Goal: Task Accomplishment & Management: Manage account settings

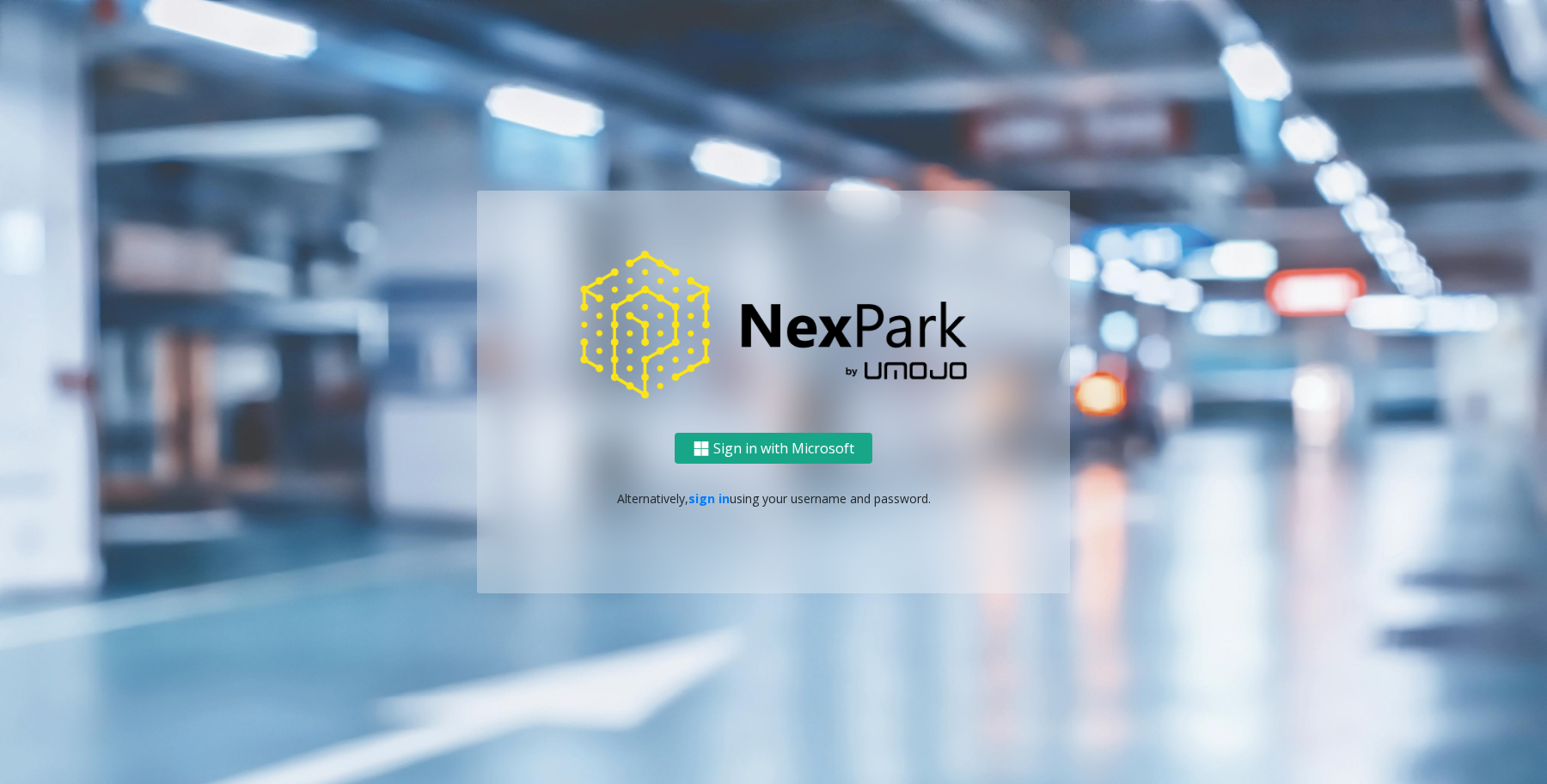
click at [763, 464] on button "Sign in with Microsoft" at bounding box center [774, 449] width 198 height 32
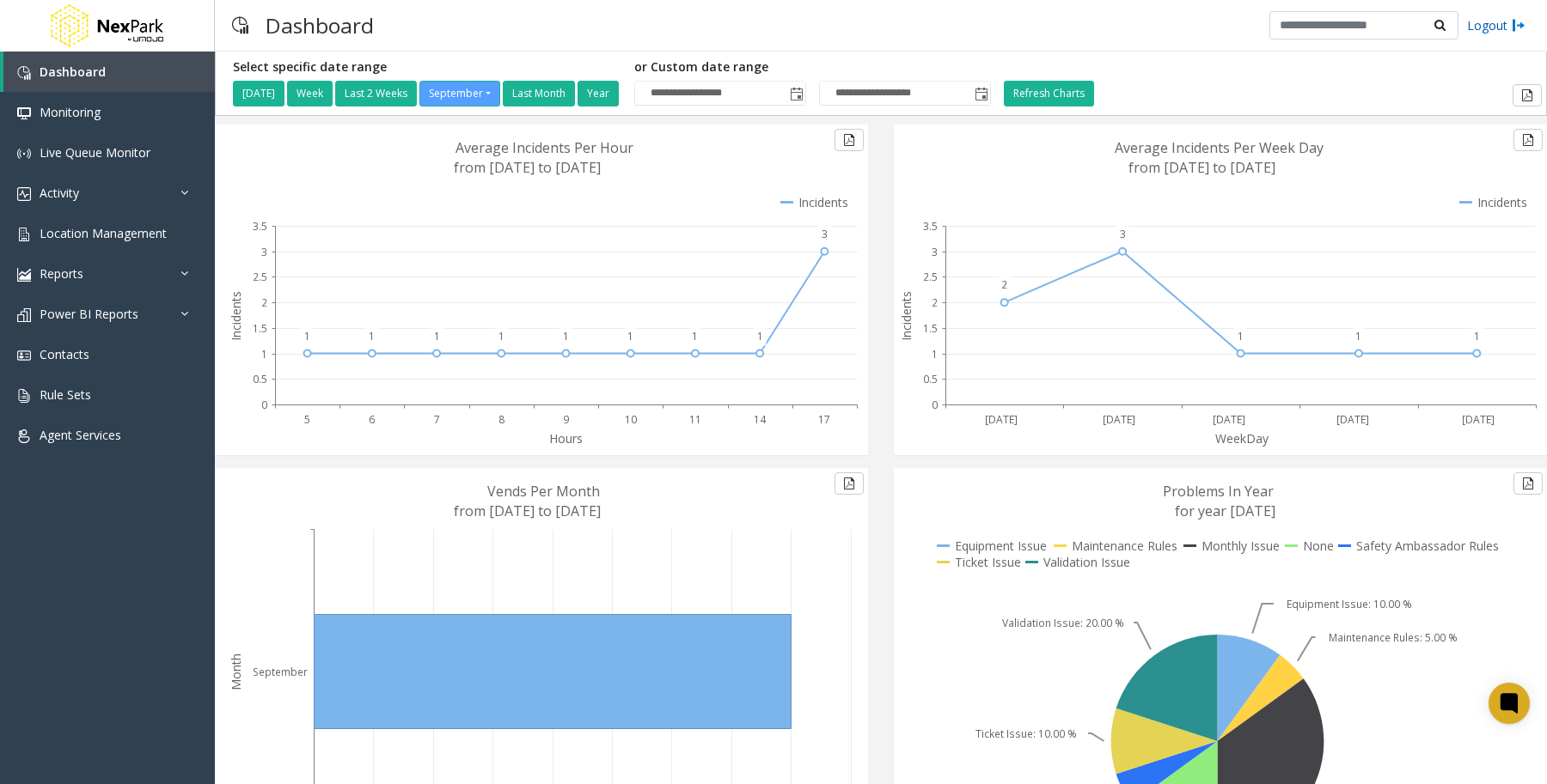
click at [1492, 25] on link "Logout" at bounding box center [1496, 25] width 58 height 18
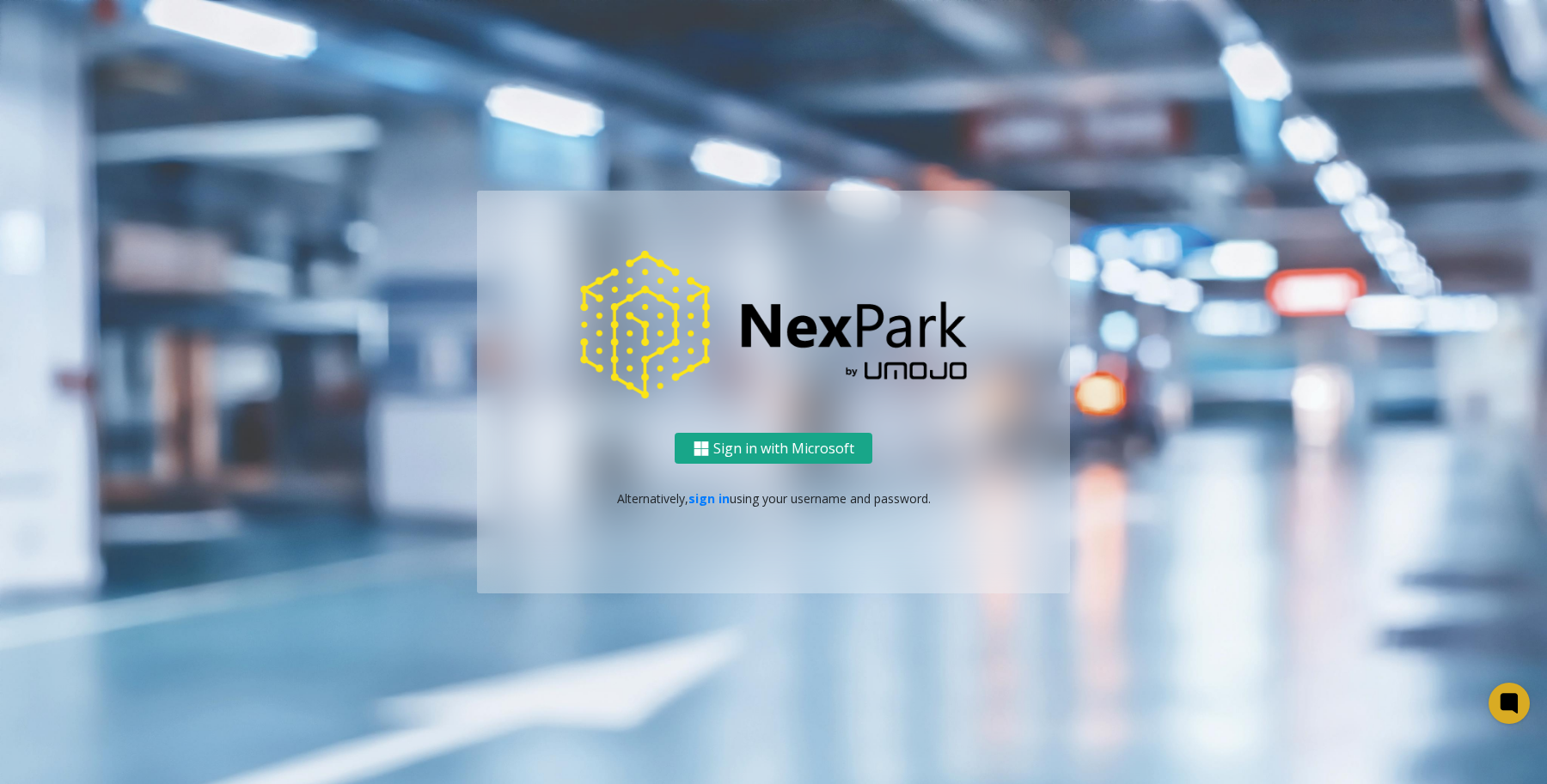
click at [866, 450] on button "Sign in with Microsoft" at bounding box center [774, 449] width 198 height 32
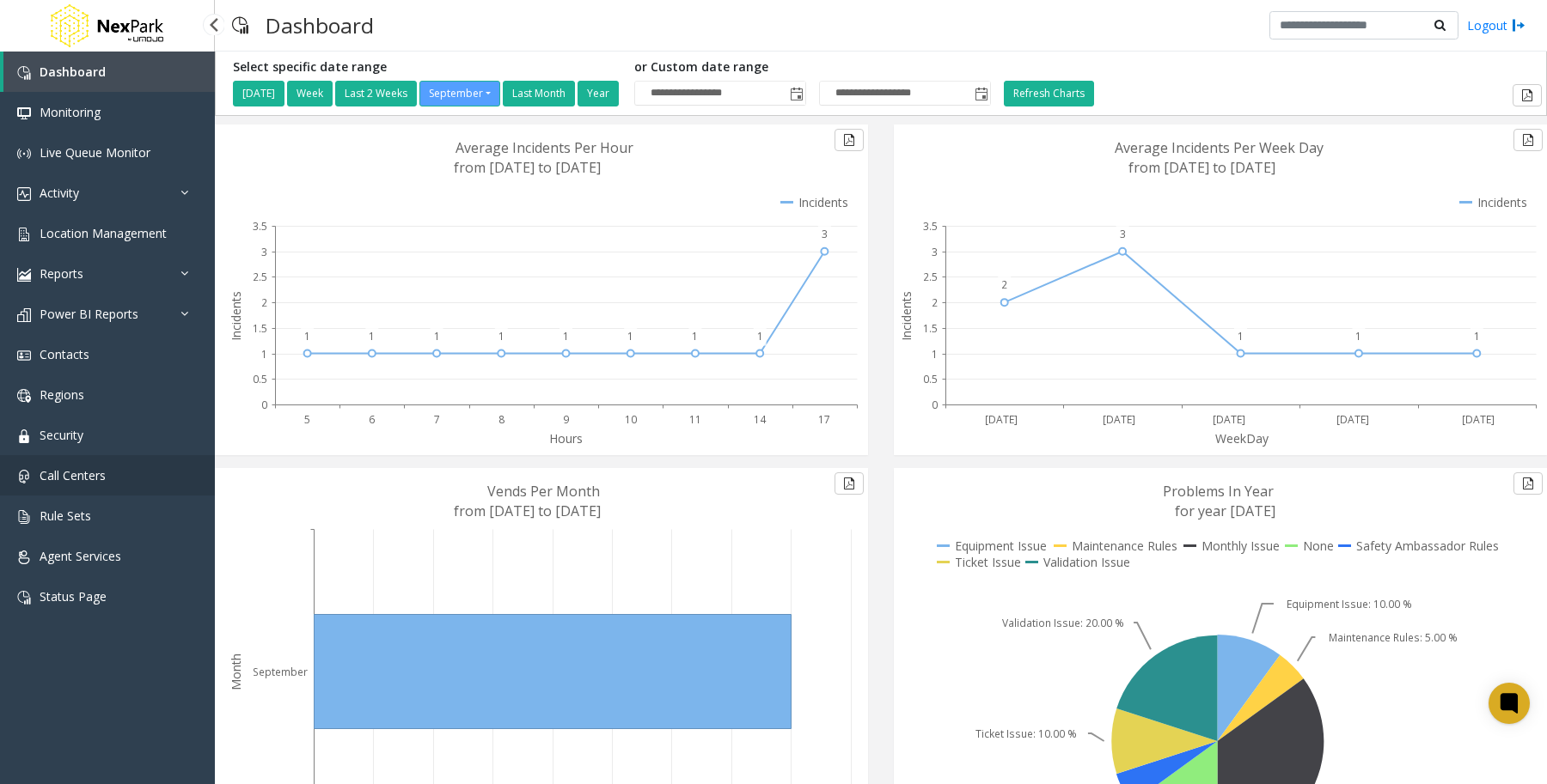
click at [67, 477] on span "Call Centers" at bounding box center [73, 476] width 66 height 16
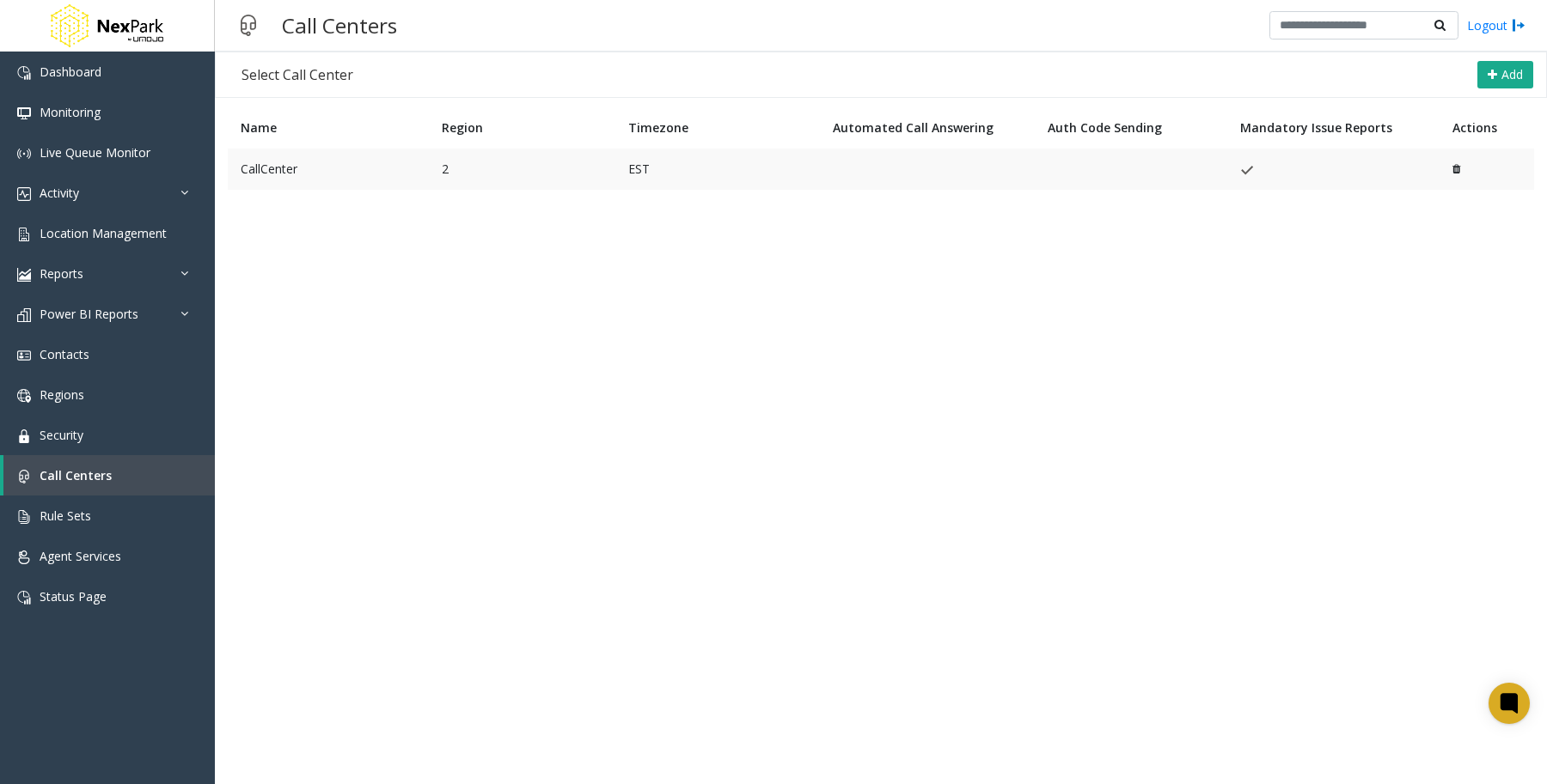
click at [275, 172] on td "CallCenter" at bounding box center [328, 169] width 201 height 41
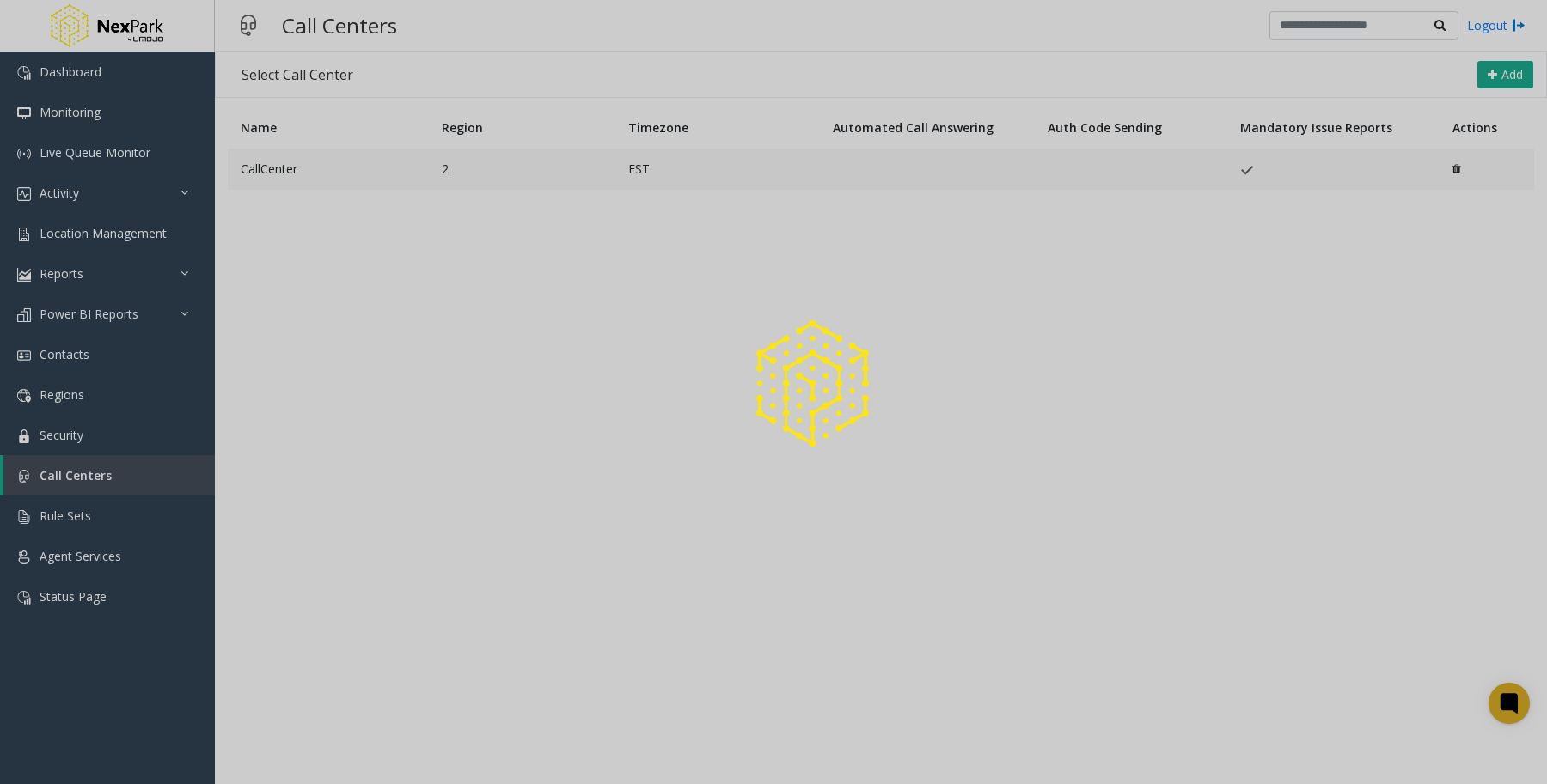
click at [275, 172] on div at bounding box center [774, 392] width 1547 height 784
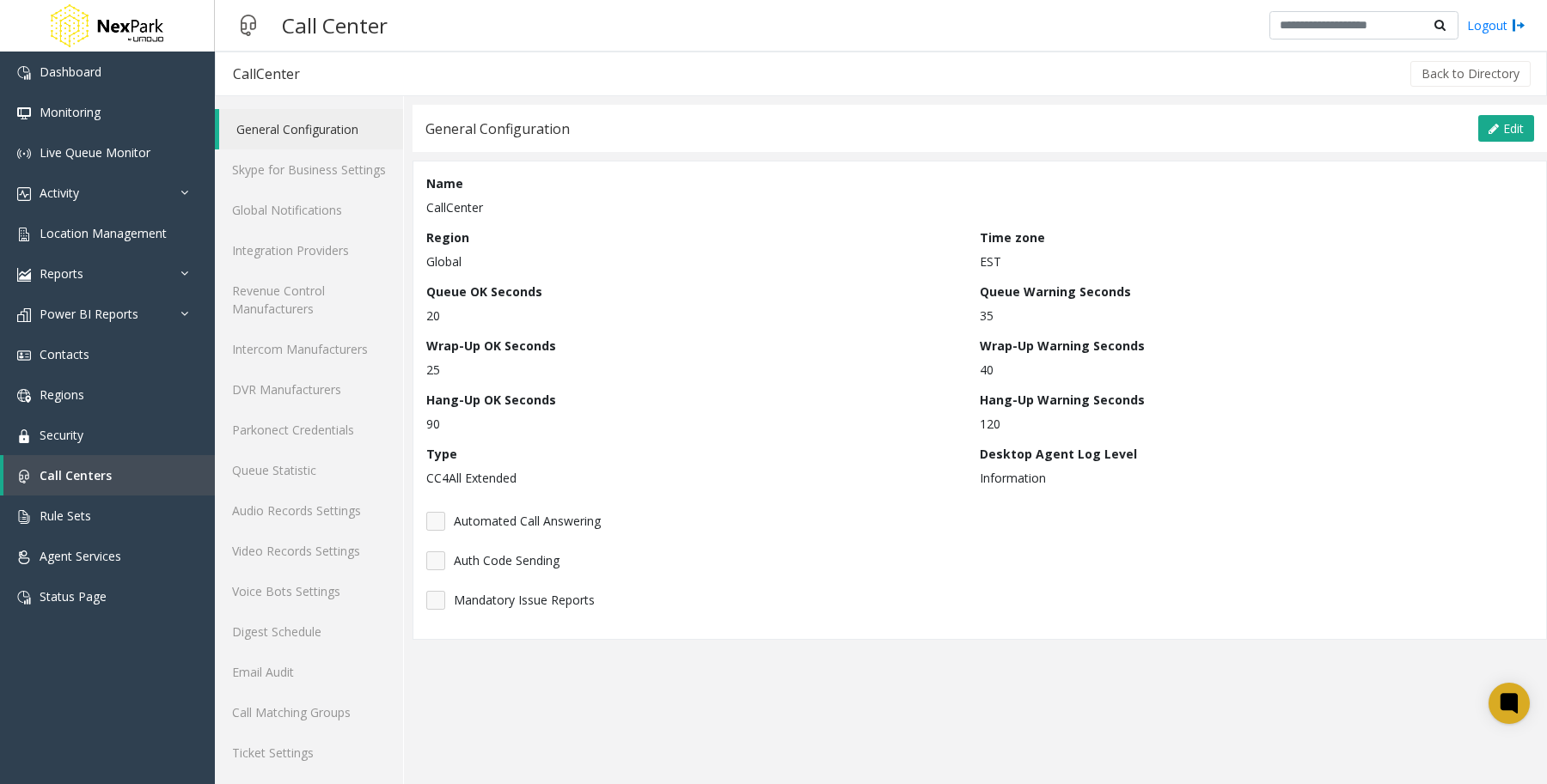
scroll to position [41, 0]
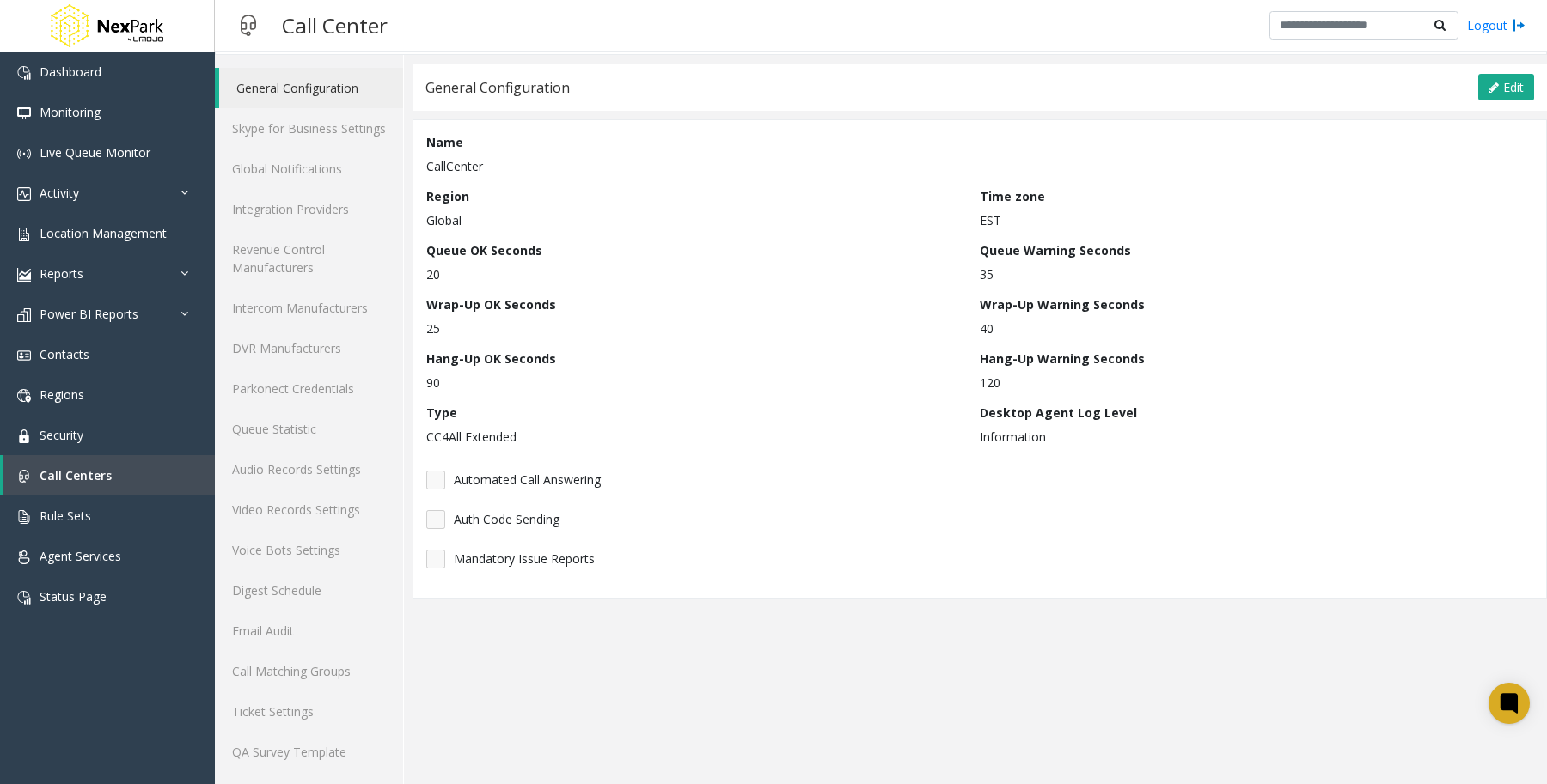
click at [1349, 140] on div "Name CallCenter" at bounding box center [979, 154] width 1107 height 42
click at [934, 681] on app-call-center-configuration "General Configuration Edit Cancel Save Name CallCenter Region Global Time zone …" at bounding box center [979, 424] width 1134 height 721
